Goal: Task Accomplishment & Management: Manage account settings

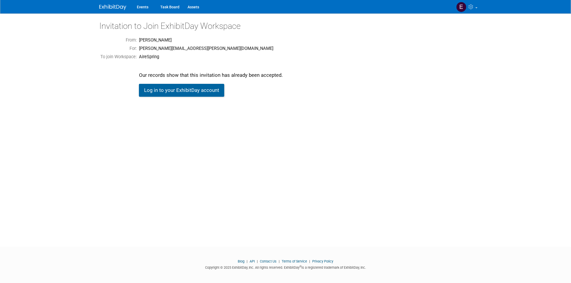
click at [171, 93] on link "Log in to your ExhibitDay account" at bounding box center [181, 90] width 85 height 13
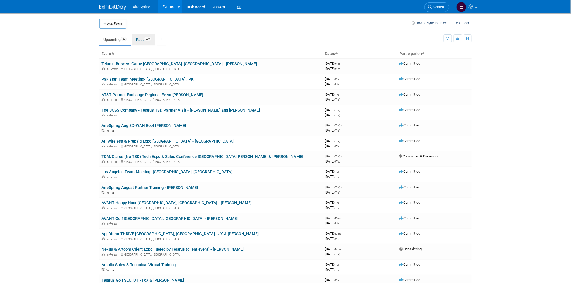
click at [146, 39] on link "Past 930" at bounding box center [143, 40] width 23 height 10
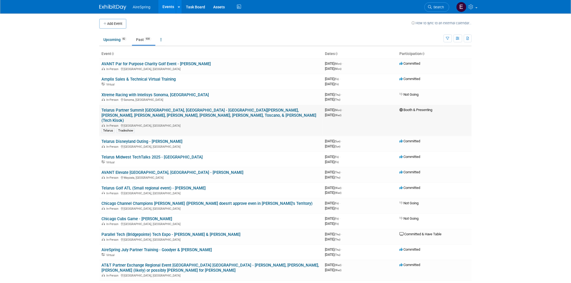
click at [142, 113] on td "Telarus Partner Summit Anaheim, CA - Hailey, JY, Lomond, Krebs, Curtis, Michael…" at bounding box center [210, 121] width 223 height 32
click at [144, 110] on link "Telarus Partner Summit [GEOGRAPHIC_DATA], [GEOGRAPHIC_DATA] - [GEOGRAPHIC_DATA]…" at bounding box center [208, 115] width 215 height 15
click at [112, 38] on link "Upcoming 82" at bounding box center [115, 40] width 32 height 10
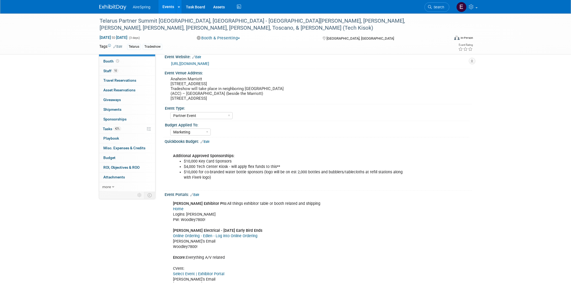
select select "Partner Event"
select select "Marketing"
drag, startPoint x: 126, startPoint y: 18, endPoint x: 188, endPoint y: 20, distance: 62.6
click at [188, 20] on div "Telarus Partner Summit Anaheim, CA - Hailey, JY, Lomond, Krebs, Curtis, Michael…" at bounding box center [270, 24] width 344 height 16
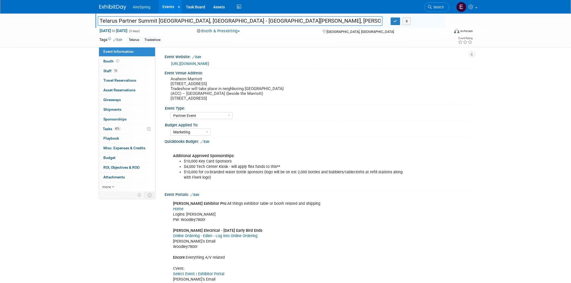
drag, startPoint x: 100, startPoint y: 20, endPoint x: 187, endPoint y: 22, distance: 86.9
click at [188, 21] on input "Telarus Partner Summit Anaheim, CA - Hailey, JY, Lomond, Krebs, Curtis, Michael…" at bounding box center [240, 20] width 285 height 9
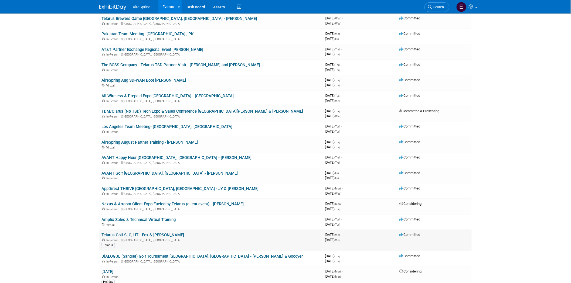
scroll to position [60, 0]
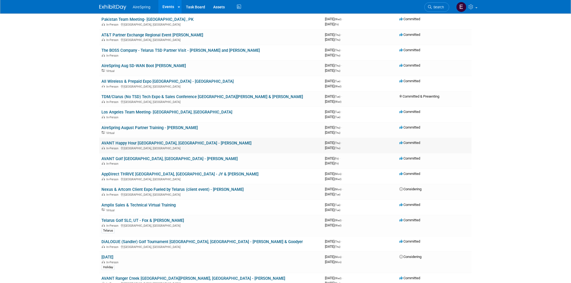
click at [134, 142] on link "AVANT Happy Hour [GEOGRAPHIC_DATA], [GEOGRAPHIC_DATA] - [PERSON_NAME]" at bounding box center [176, 143] width 150 height 5
click at [145, 157] on link "AVANT Golf Louisville, KY - Beavers" at bounding box center [169, 159] width 136 height 5
click at [138, 141] on link "AVANT Happy Hour [GEOGRAPHIC_DATA], [GEOGRAPHIC_DATA] - [PERSON_NAME]" at bounding box center [176, 143] width 150 height 5
click at [144, 157] on link "AVANT Golf Louisville, KY - Beavers" at bounding box center [169, 159] width 136 height 5
click at [138, 141] on link "AVANT Happy Hour [GEOGRAPHIC_DATA], [GEOGRAPHIC_DATA] - [PERSON_NAME]" at bounding box center [176, 143] width 150 height 5
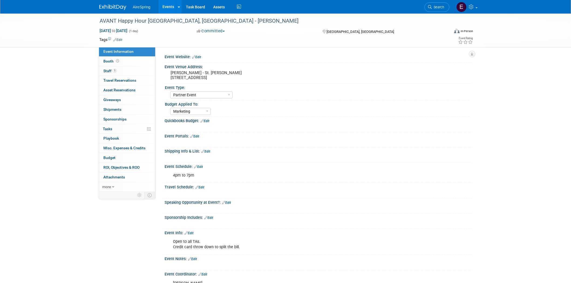
select select "Partner Event"
select select "Marketing"
drag, startPoint x: 98, startPoint y: 20, endPoint x: 179, endPoint y: 20, distance: 81.2
click at [179, 20] on div "AVANT Happy Hour [GEOGRAPHIC_DATA], [GEOGRAPHIC_DATA] - [PERSON_NAME]" at bounding box center [270, 21] width 344 height 10
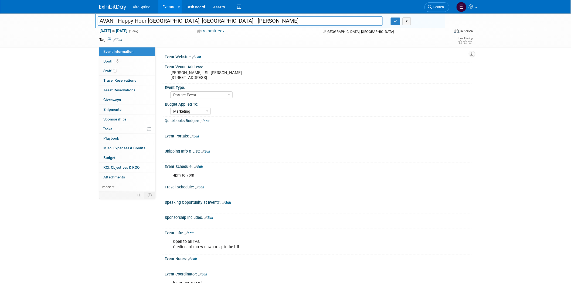
drag, startPoint x: 100, startPoint y: 20, endPoint x: 175, endPoint y: 23, distance: 74.8
click at [179, 19] on input "AVANT Happy Hour [GEOGRAPHIC_DATA], [GEOGRAPHIC_DATA] - [PERSON_NAME]" at bounding box center [240, 20] width 285 height 9
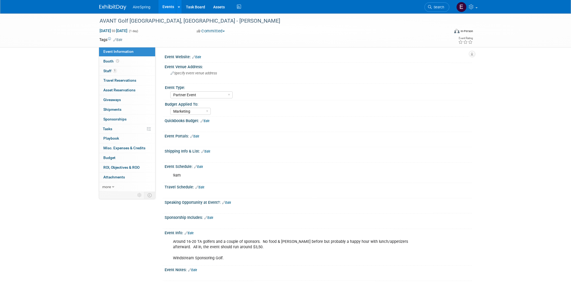
select select "Partner Event"
select select "Marketing"
drag, startPoint x: 118, startPoint y: 20, endPoint x: 161, endPoint y: 21, distance: 42.9
click at [161, 21] on div "AVANT Golf [GEOGRAPHIC_DATA], [GEOGRAPHIC_DATA] - [PERSON_NAME]" at bounding box center [270, 21] width 344 height 10
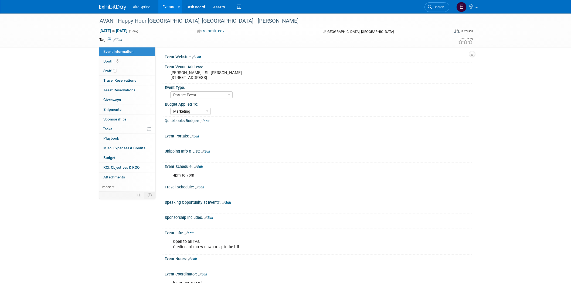
select select "Partner Event"
select select "Marketing"
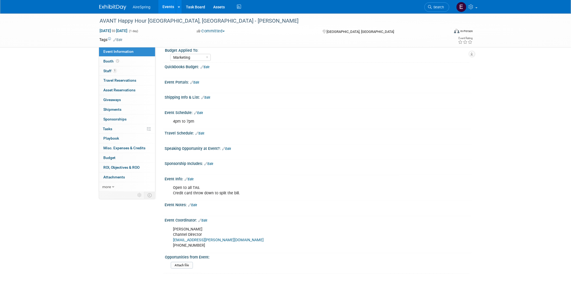
scroll to position [60, 0]
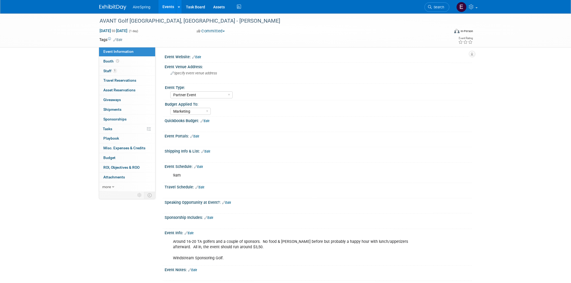
select select "Partner Event"
select select "Marketing"
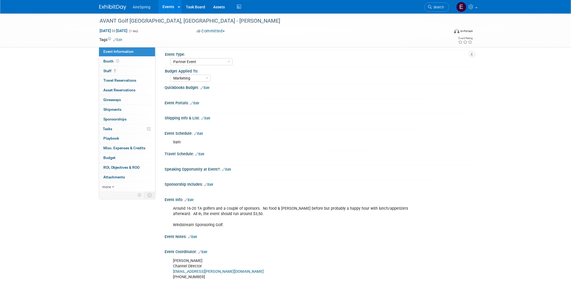
scroll to position [21, 0]
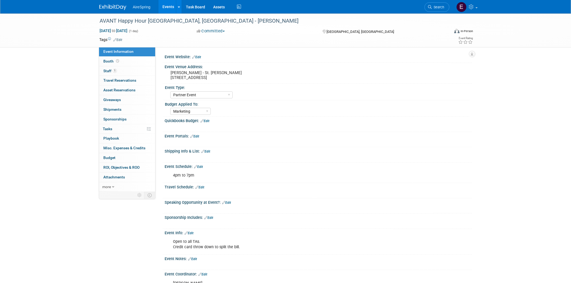
select select "Partner Event"
select select "Marketing"
drag, startPoint x: 169, startPoint y: 78, endPoint x: 240, endPoint y: 83, distance: 71.4
click at [240, 77] on div "[PERSON_NAME] - St. [PERSON_NAME] [STREET_ADDRESS]" at bounding box center [229, 75] width 120 height 12
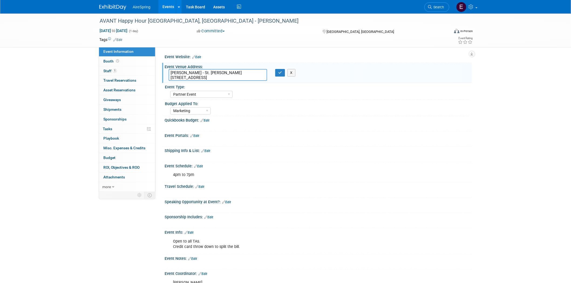
drag, startPoint x: 169, startPoint y: 77, endPoint x: 240, endPoint y: 79, distance: 71.3
click at [240, 79] on textarea "[PERSON_NAME] - St. [PERSON_NAME] [STREET_ADDRESS]" at bounding box center [218, 75] width 99 height 12
click at [273, 98] on div "AireSpring Event AireSpring Internal Partner Event Training Tradeshow - Exhibit…" at bounding box center [319, 94] width 299 height 9
drag, startPoint x: 169, startPoint y: 76, endPoint x: 240, endPoint y: 77, distance: 71.0
click at [240, 77] on textarea "[PERSON_NAME] - St. [PERSON_NAME] [STREET_ADDRESS]" at bounding box center [218, 75] width 99 height 12
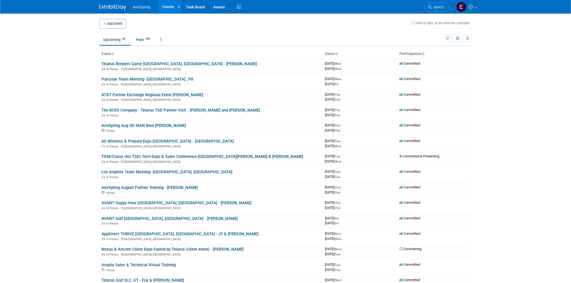
click at [149, 141] on link "All Wireless & Prepaid Expo [GEOGRAPHIC_DATA] - [GEOGRAPHIC_DATA]" at bounding box center [167, 141] width 132 height 5
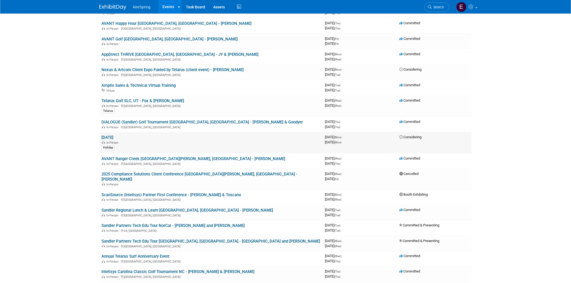
scroll to position [210, 0]
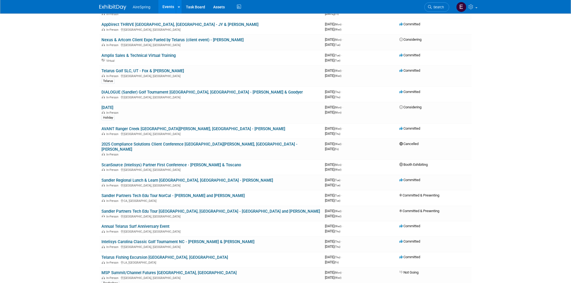
click at [160, 178] on link "Sandler Regional Lunch & Learn [GEOGRAPHIC_DATA], [GEOGRAPHIC_DATA] - [PERSON_N…" at bounding box center [187, 180] width 172 height 5
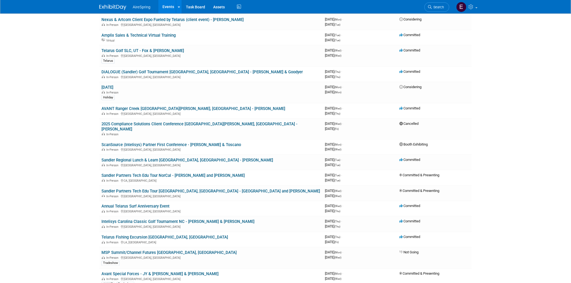
scroll to position [240, 0]
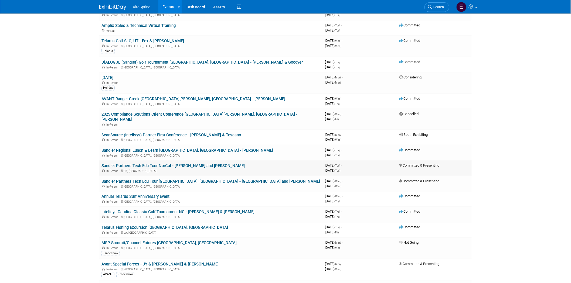
click at [177, 164] on link "Sandler Partners Tech Edu Tour NorCal - [PERSON_NAME] and [PERSON_NAME]" at bounding box center [172, 166] width 143 height 5
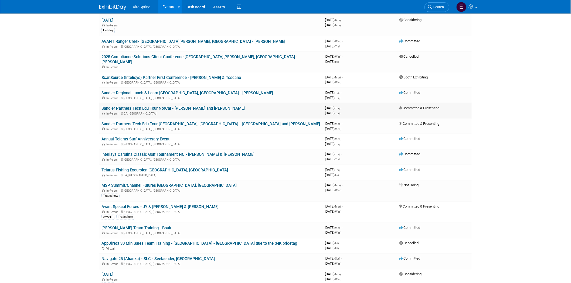
scroll to position [330, 0]
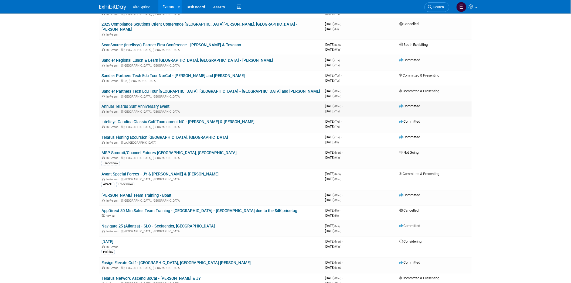
click at [157, 104] on link "Annual Telarus Surf Anniversary Event" at bounding box center [135, 106] width 68 height 5
click at [148, 104] on link "Annual Telarus Surf Anniversary Event" at bounding box center [135, 106] width 68 height 5
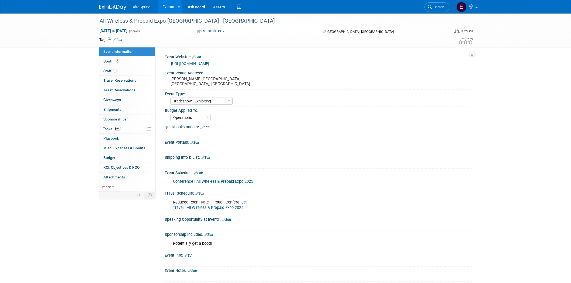
select select "Tradeshow - Exhibiting"
select select "Operations"
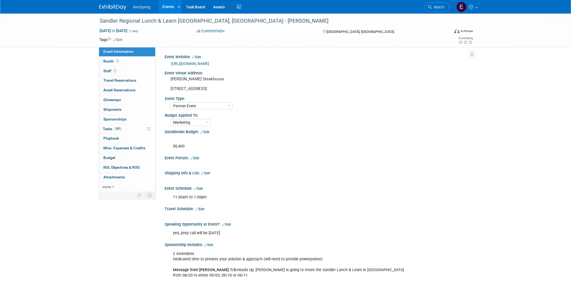
select select "Partner Event"
select select "Marketing"
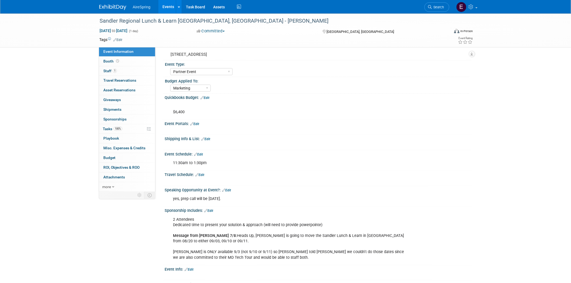
scroll to position [60, 0]
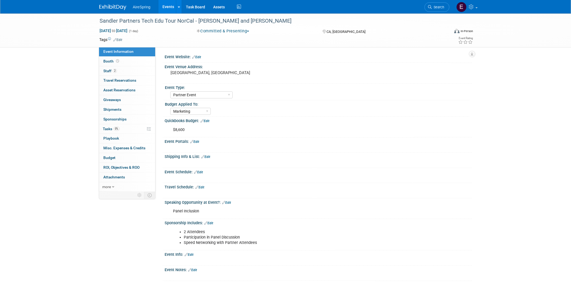
select select "Partner Event"
select select "Marketing"
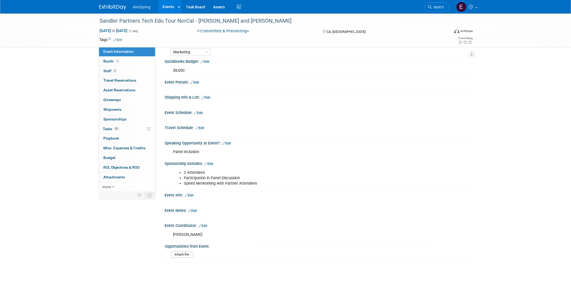
scroll to position [60, 0]
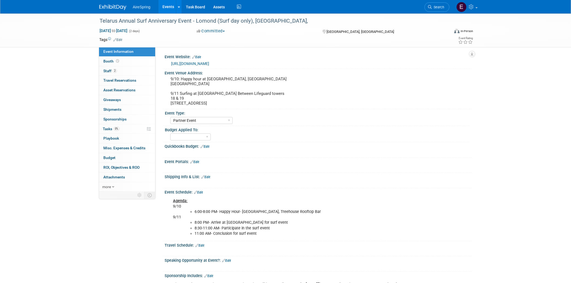
select select "Partner Event"
click at [110, 72] on span "Staff 2" at bounding box center [109, 71] width 13 height 4
select select "Partner Event"
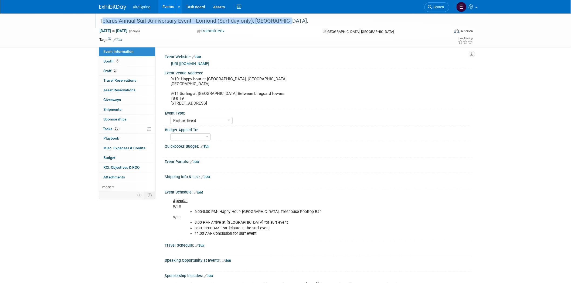
drag, startPoint x: 99, startPoint y: 19, endPoint x: 286, endPoint y: 22, distance: 187.6
click at [286, 22] on div "Telarus Annual Surf Anniversary Event - Lomond (Surf day only), [GEOGRAPHIC_DAT…" at bounding box center [270, 21] width 344 height 10
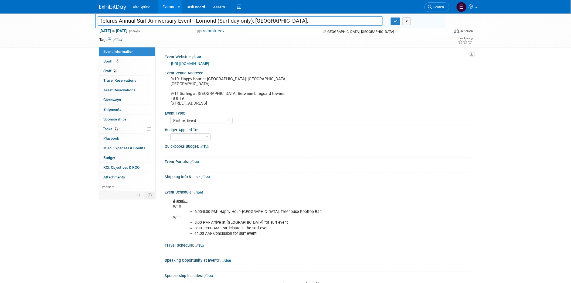
drag, startPoint x: 99, startPoint y: 20, endPoint x: 300, endPoint y: 16, distance: 200.6
click at [293, 22] on input "Telarus Annual Surf Anniversary Event - Lomond (Surf day only), [GEOGRAPHIC_DAT…" at bounding box center [240, 20] width 285 height 9
drag, startPoint x: 207, startPoint y: 78, endPoint x: 262, endPoint y: 48, distance: 62.9
click at [228, 79] on pre "9/10: Happy hour at [GEOGRAPHIC_DATA], [GEOGRAPHIC_DATA] [GEOGRAPHIC_DATA] 9/11…" at bounding box center [229, 91] width 116 height 29
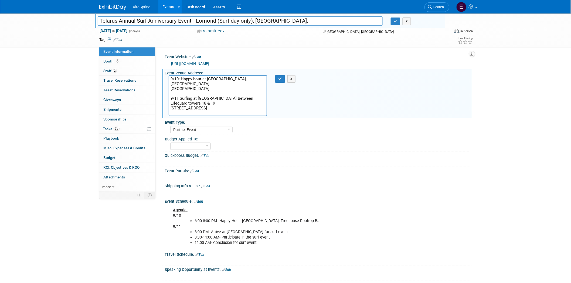
drag, startPoint x: 206, startPoint y: 79, endPoint x: 229, endPoint y: 79, distance: 22.1
click at [229, 79] on textarea "9/10: Happy hour at [GEOGRAPHIC_DATA], [GEOGRAPHIC_DATA] [GEOGRAPHIC_DATA] 9/11…" at bounding box center [218, 95] width 99 height 41
drag, startPoint x: 171, startPoint y: 108, endPoint x: 248, endPoint y: 114, distance: 77.5
click at [253, 108] on textarea "9/10: Happy hour at [GEOGRAPHIC_DATA], [GEOGRAPHIC_DATA] [GEOGRAPHIC_DATA] 9/11…" at bounding box center [218, 95] width 99 height 41
